Goal: Task Accomplishment & Management: Use online tool/utility

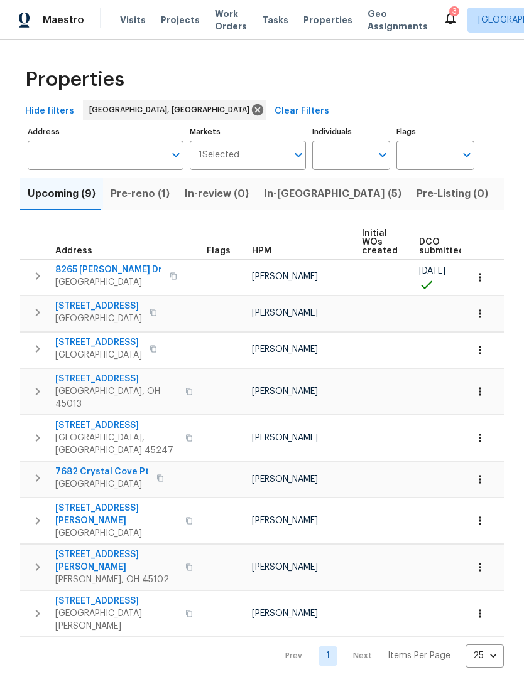
click at [282, 200] on span "In-reno (5)" at bounding box center [332, 194] width 137 height 18
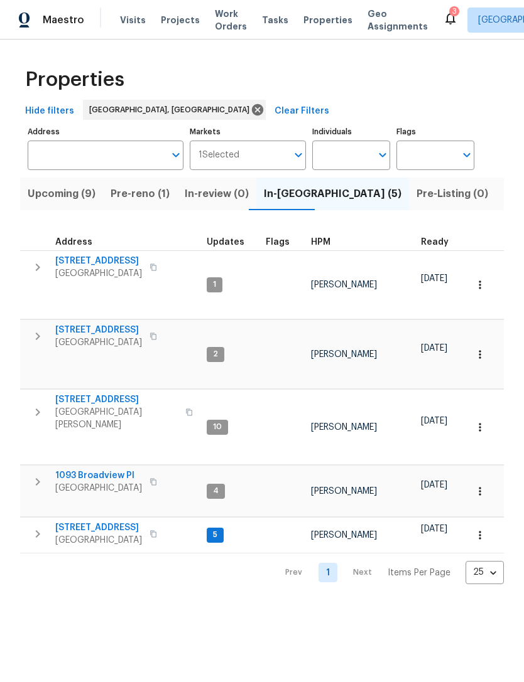
click at [111, 470] on span "1093 Broadview Pl" at bounding box center [98, 476] width 87 height 13
click at [149, 478] on icon "button" at bounding box center [153, 482] width 8 height 8
click at [45, 475] on icon "button" at bounding box center [37, 482] width 15 height 15
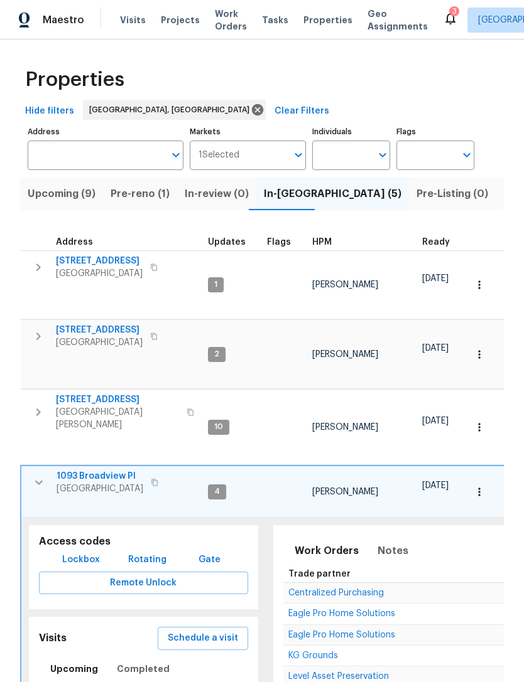
click at [89, 552] on span "Lockbox" at bounding box center [81, 560] width 38 height 16
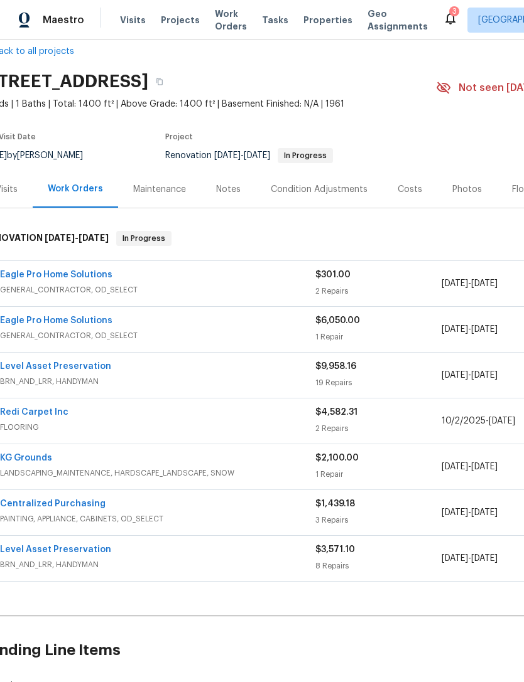
scroll to position [14, 18]
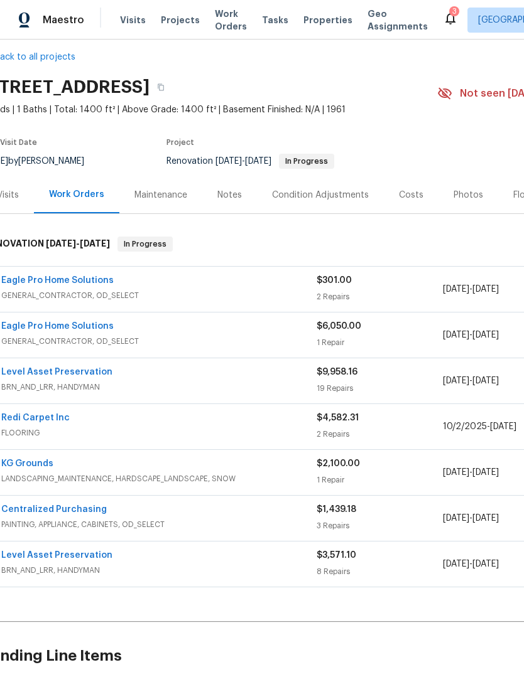
click at [89, 280] on link "Eagle Pro Home Solutions" at bounding box center [57, 280] width 112 height 9
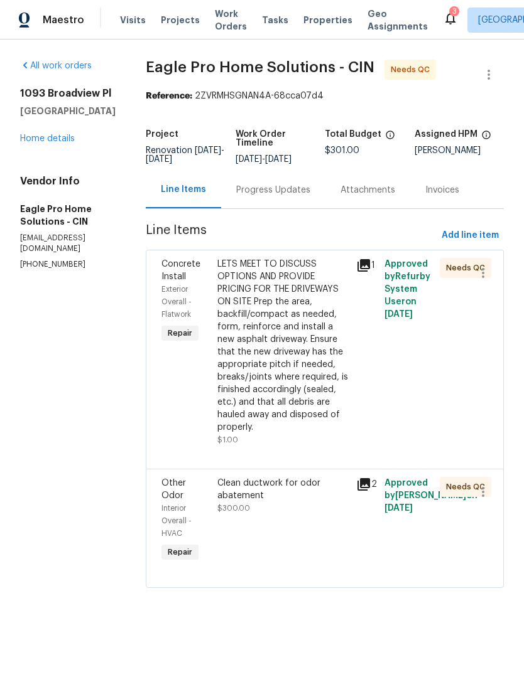
click at [312, 380] on div "LETS MEET TO DISCUSS OPTIONS AND PROVIDE PRICING FOR THE DRIVEWAYS ON SITE Prep…" at bounding box center [283, 346] width 132 height 176
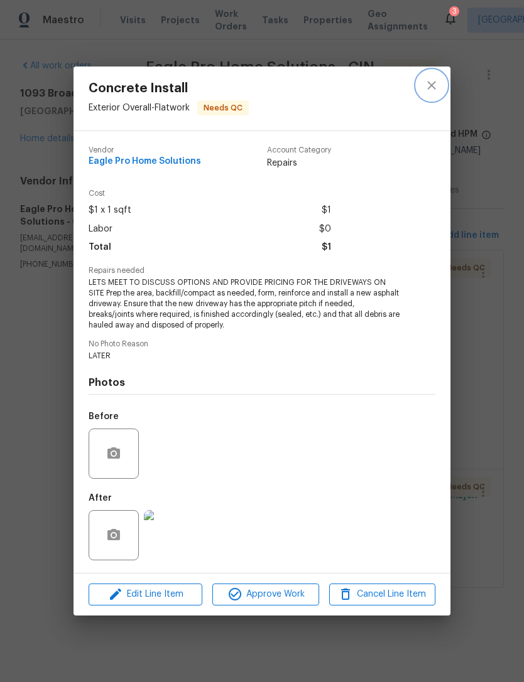
click at [434, 99] on button "close" at bounding box center [431, 85] width 30 height 30
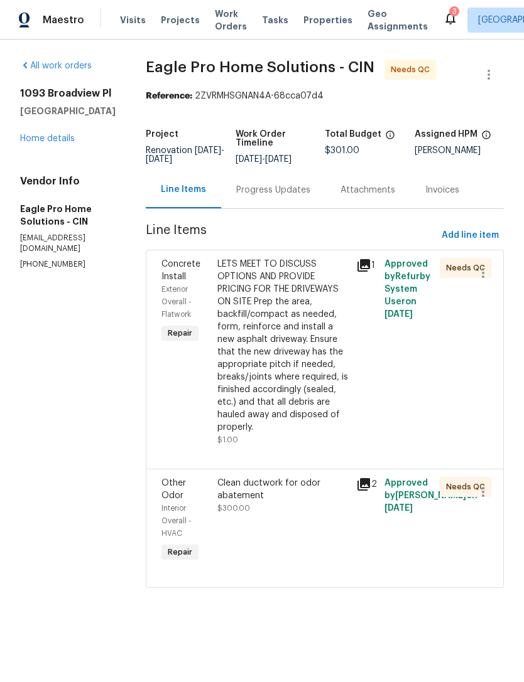
click at [305, 515] on div "Clean ductwork for odor abatement $300.00" at bounding box center [283, 496] width 132 height 38
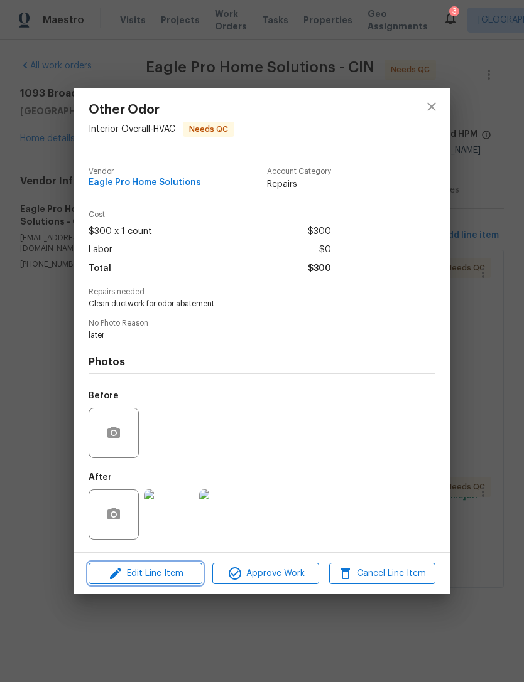
click at [184, 577] on span "Edit Line Item" at bounding box center [145, 574] width 106 height 16
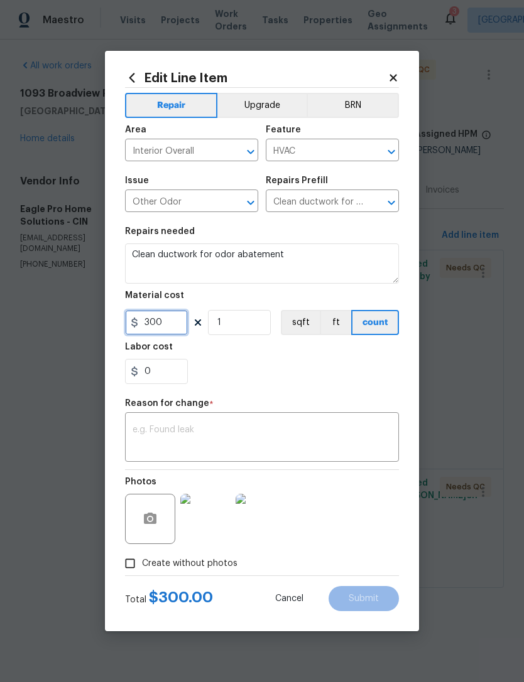
click at [151, 323] on input "300" at bounding box center [156, 322] width 63 height 25
click at [150, 323] on input "300" at bounding box center [156, 322] width 63 height 25
click at [161, 327] on input "300" at bounding box center [156, 322] width 63 height 25
click at [160, 327] on input "300" at bounding box center [156, 322] width 63 height 25
click at [293, 434] on textarea at bounding box center [261, 439] width 259 height 26
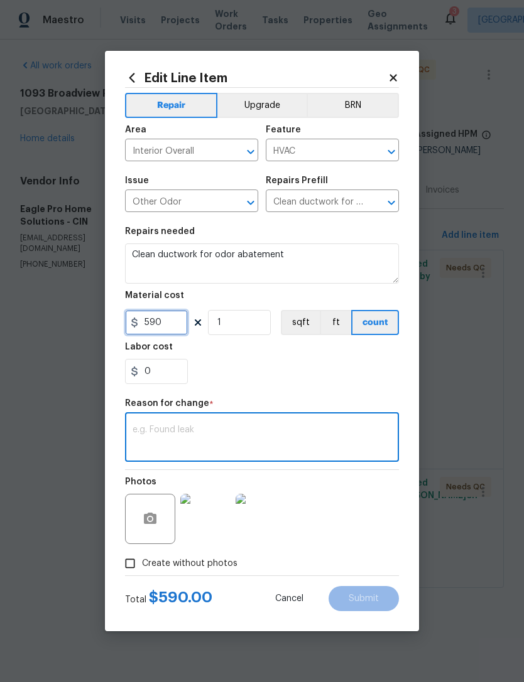
click at [169, 330] on input "590" at bounding box center [156, 322] width 63 height 25
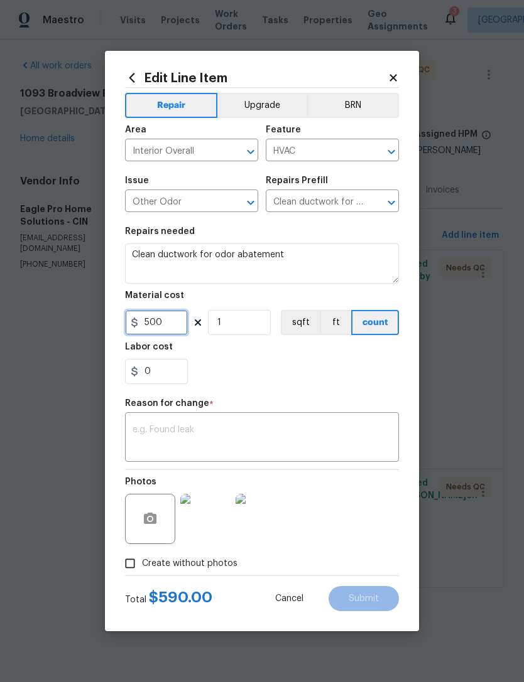
type input "500"
click at [298, 432] on textarea at bounding box center [261, 439] width 259 height 26
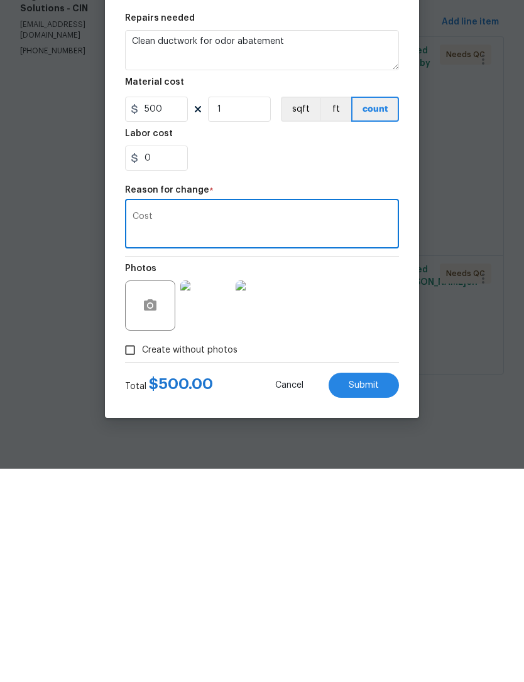
type textarea "Cost"
click at [385, 586] on button "Submit" at bounding box center [363, 598] width 70 height 25
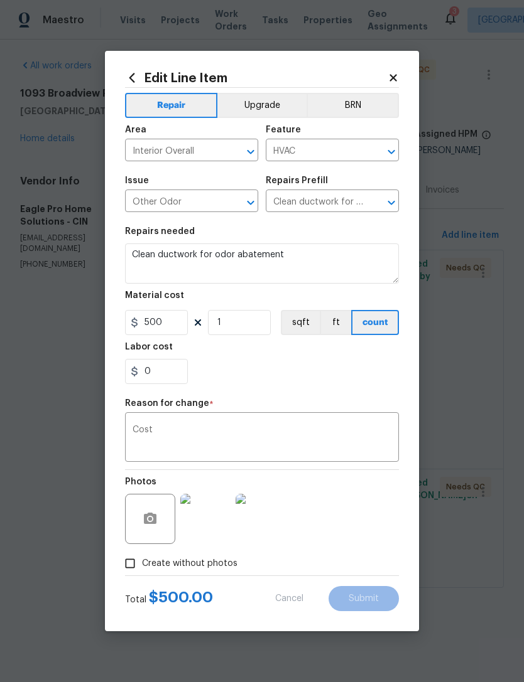
type input "300"
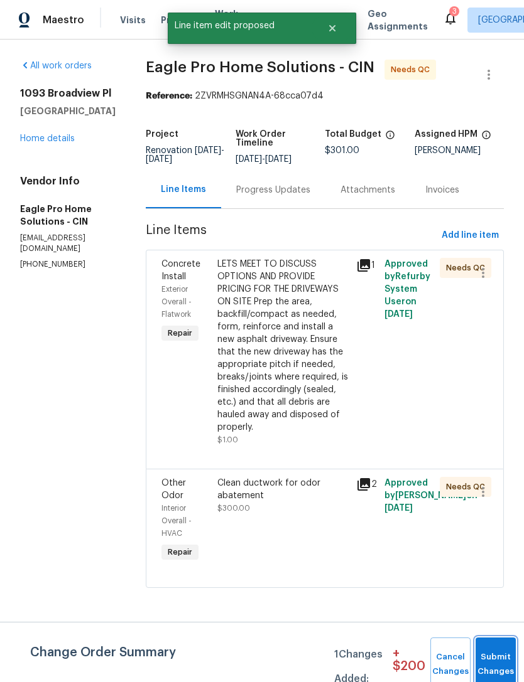
click at [487, 659] on button "Submit Changes" at bounding box center [495, 665] width 40 height 54
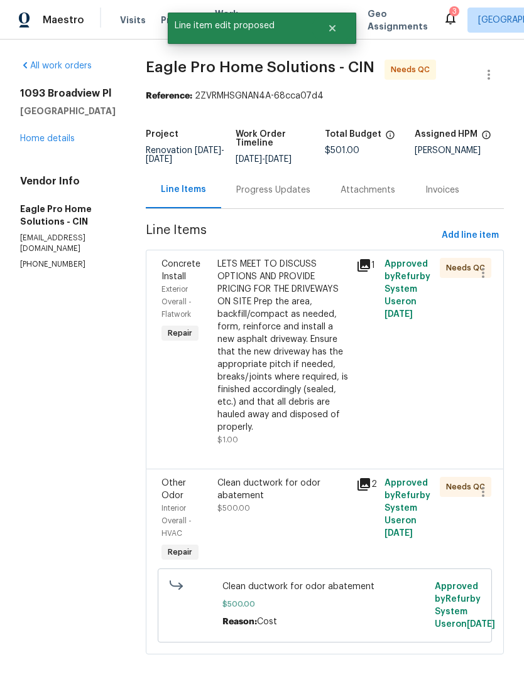
click at [318, 395] on div "LETS MEET TO DISCUSS OPTIONS AND PROVIDE PRICING FOR THE DRIVEWAYS ON SITE Prep…" at bounding box center [283, 346] width 132 height 176
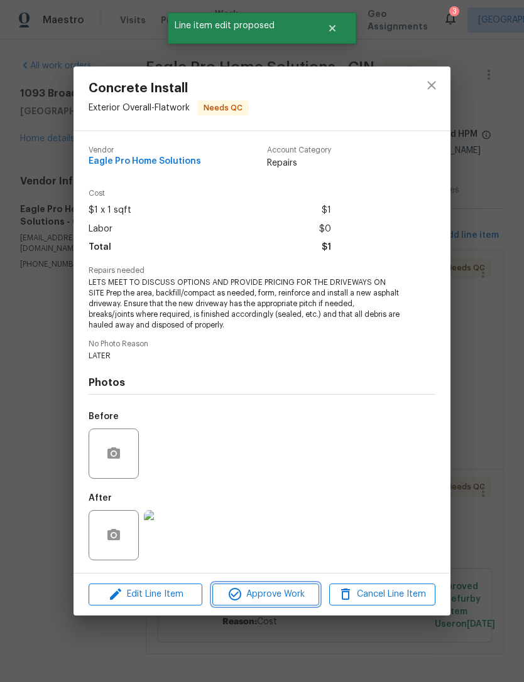
click at [277, 600] on span "Approve Work" at bounding box center [265, 595] width 99 height 16
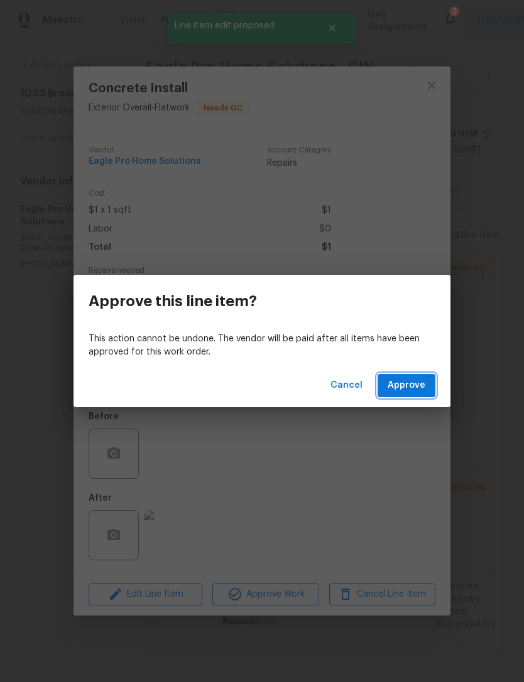
click at [416, 390] on span "Approve" at bounding box center [406, 386] width 38 height 16
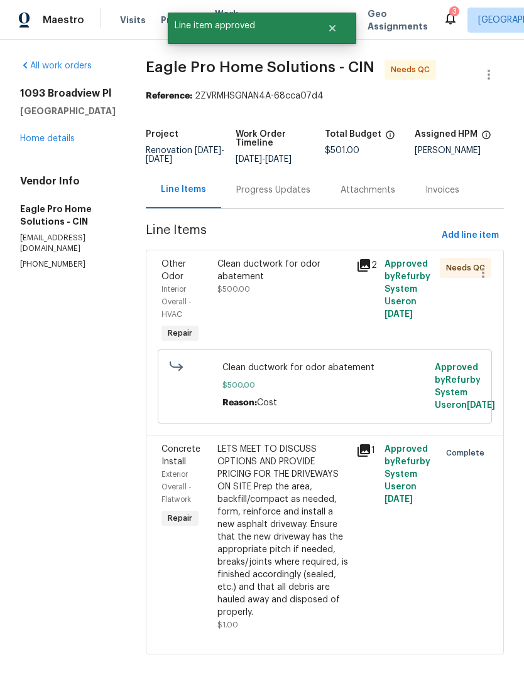
click at [320, 310] on div "Clean ductwork for odor abatement $500.00" at bounding box center [282, 301] width 139 height 95
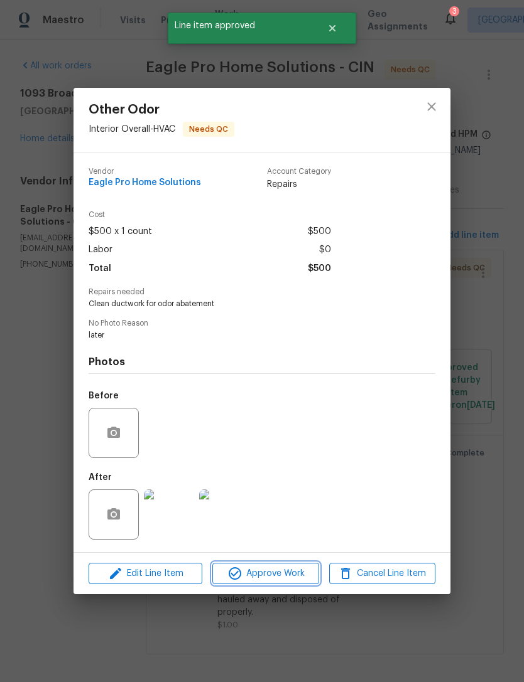
click at [286, 574] on span "Approve Work" at bounding box center [265, 574] width 99 height 16
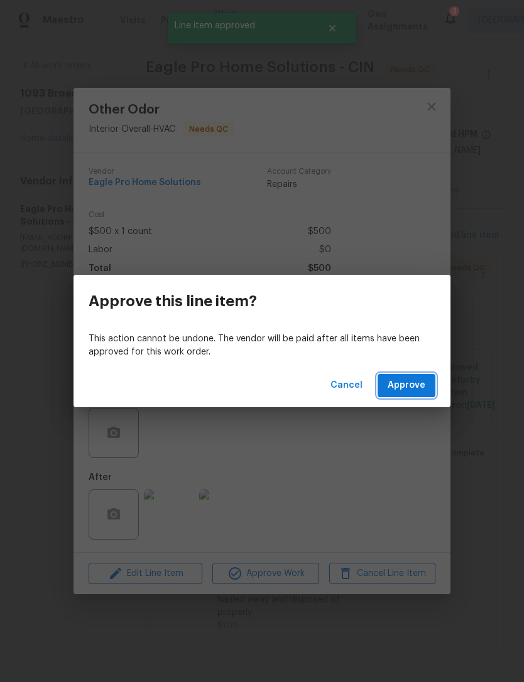
click at [405, 377] on button "Approve" at bounding box center [406, 385] width 58 height 23
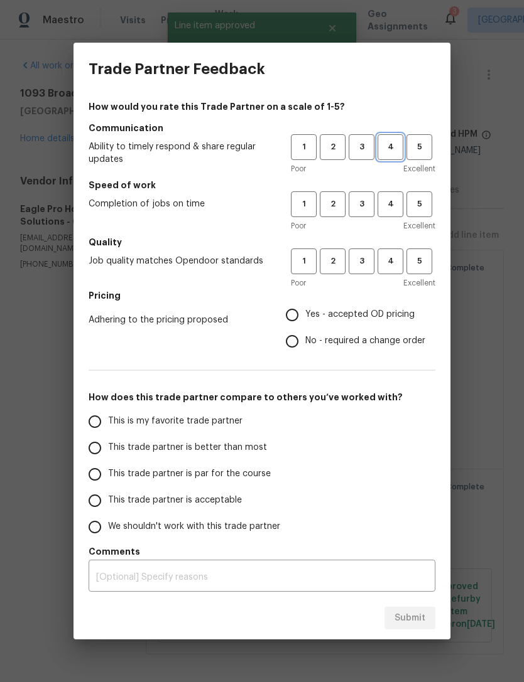
click at [391, 145] on span "4" at bounding box center [390, 147] width 23 height 14
click at [394, 207] on span "4" at bounding box center [390, 204] width 23 height 14
click at [392, 257] on span "4" at bounding box center [390, 261] width 23 height 14
click at [296, 309] on input "Yes - accepted OD pricing" at bounding box center [292, 315] width 26 height 26
radio input "true"
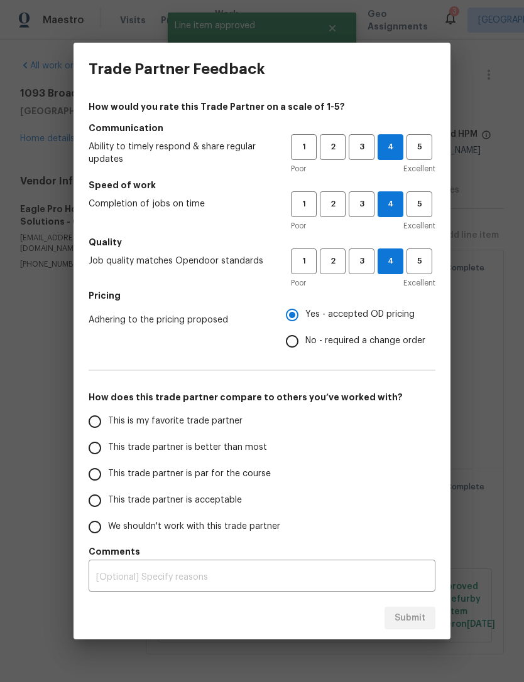
click at [190, 450] on span "This trade partner is better than most" at bounding box center [187, 447] width 159 height 13
click at [108, 450] on input "This trade partner is better than most" at bounding box center [95, 448] width 26 height 26
radio input "false"
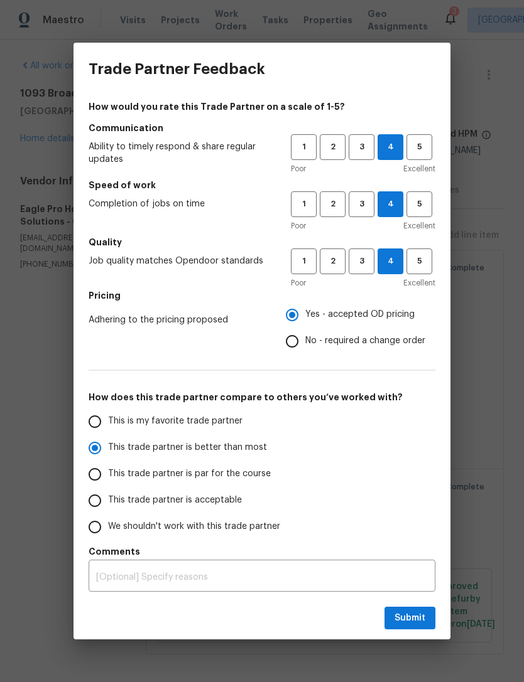
click at [340, 340] on span "No - required a change order" at bounding box center [365, 341] width 120 height 13
click at [305, 340] on input "No - required a change order" at bounding box center [292, 341] width 26 height 26
radio input "false"
radio input "true"
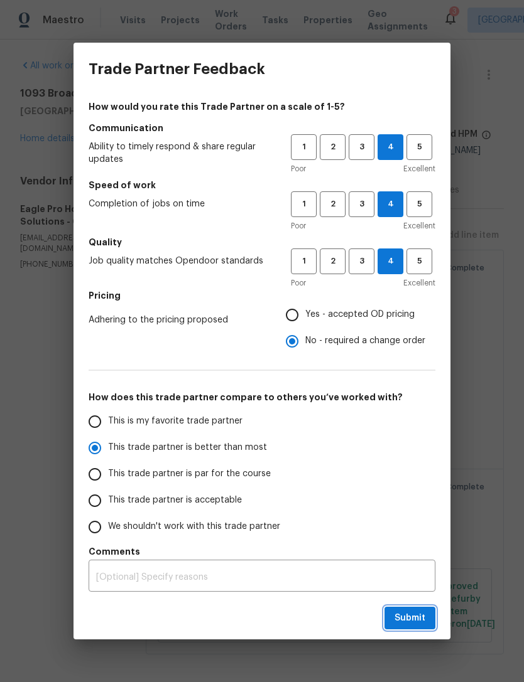
click at [412, 615] on span "Submit" at bounding box center [409, 619] width 31 height 16
radio input "false"
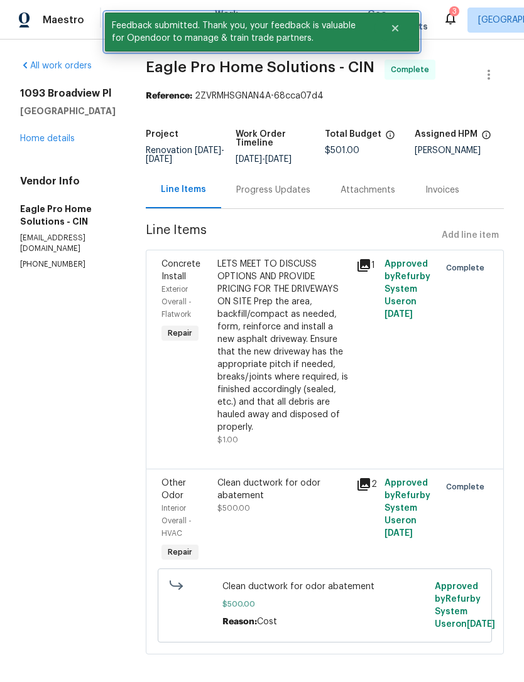
click at [391, 30] on icon "Close" at bounding box center [395, 28] width 10 height 10
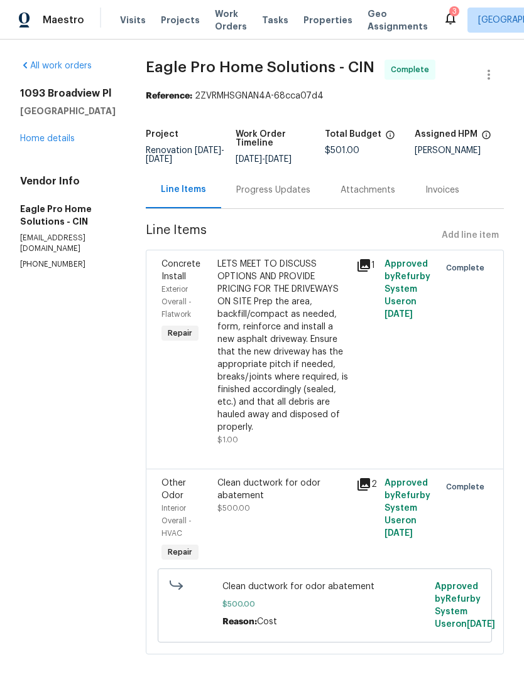
click at [180, 23] on span "Projects" at bounding box center [180, 20] width 39 height 13
